Goal: Task Accomplishment & Management: Manage account settings

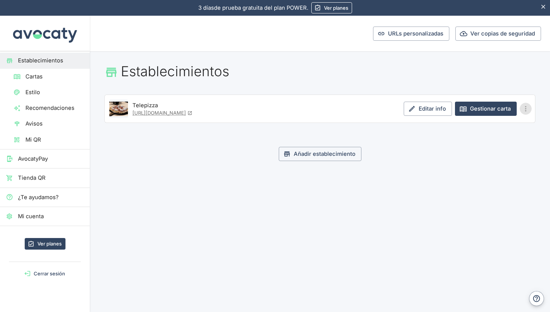
click at [525, 107] on icon "Más opciones" at bounding box center [525, 109] width 8 height 8
click at [477, 83] on div at bounding box center [275, 156] width 550 height 312
click at [425, 111] on link "Editar info" at bounding box center [428, 109] width 48 height 14
click at [192, 113] on icon at bounding box center [189, 113] width 5 height 5
click at [312, 158] on button "Añadir establecimiento" at bounding box center [320, 154] width 83 height 14
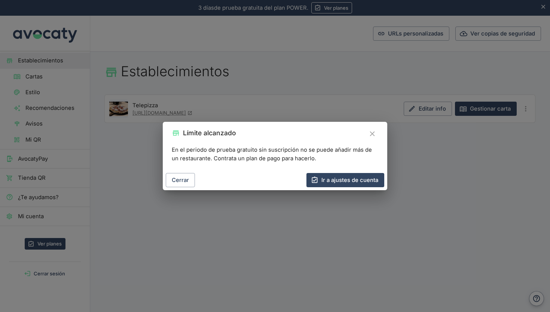
click at [373, 132] on icon "Cerrar" at bounding box center [372, 134] width 8 height 8
